Goal: Book appointment/travel/reservation

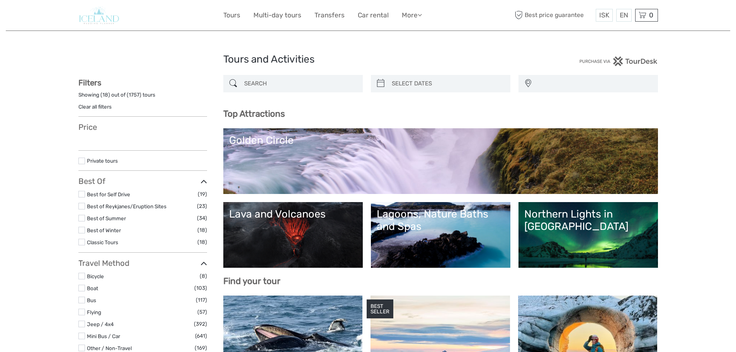
select select
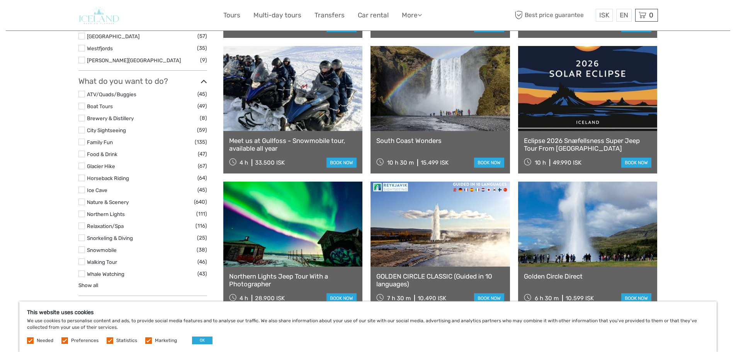
scroll to position [657, 0]
click at [594, 140] on link "Eclipse 2026 Snæfellsness Super Jeep Tour From [GEOGRAPHIC_DATA]" at bounding box center [588, 144] width 128 height 16
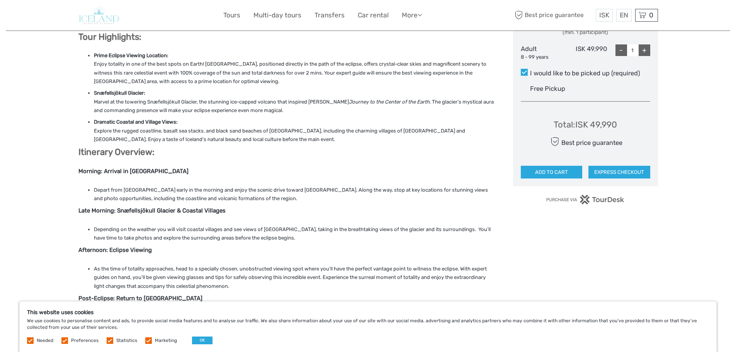
scroll to position [387, 0]
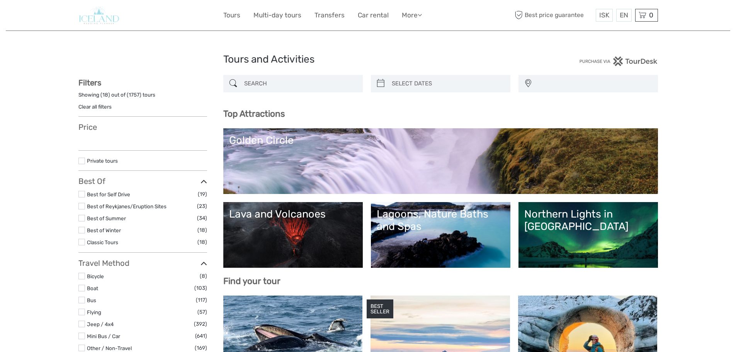
select select
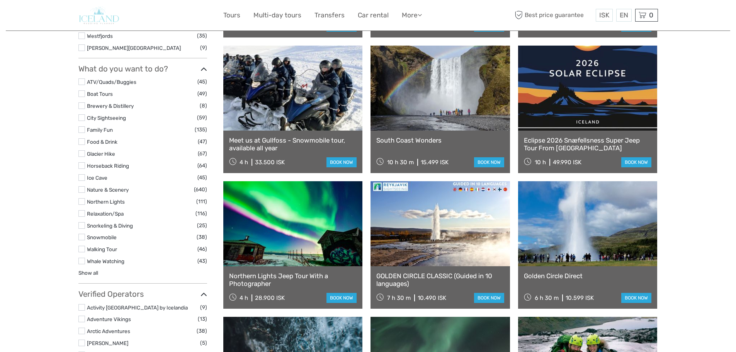
select select
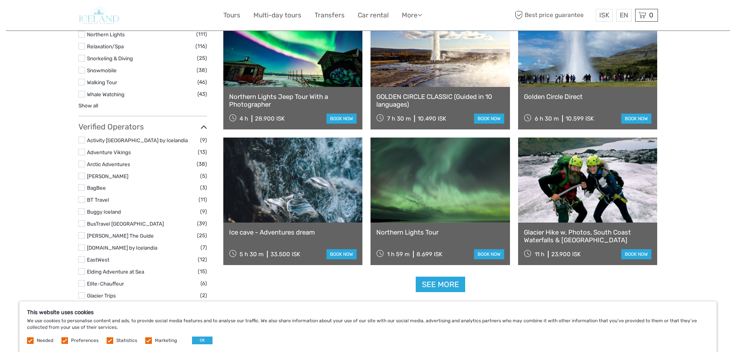
scroll to position [850, 0]
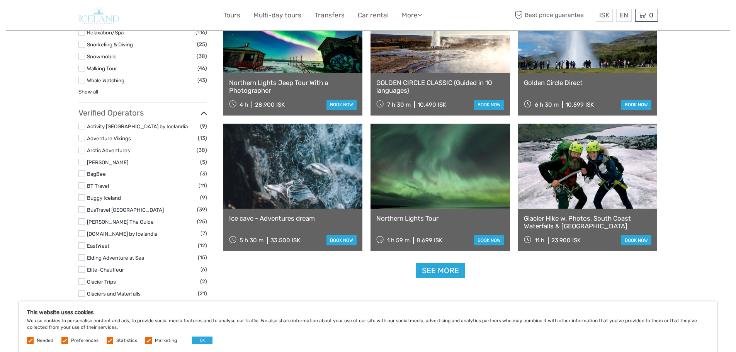
click at [562, 185] on link at bounding box center [588, 166] width 140 height 85
